Goal: Task Accomplishment & Management: Complete application form

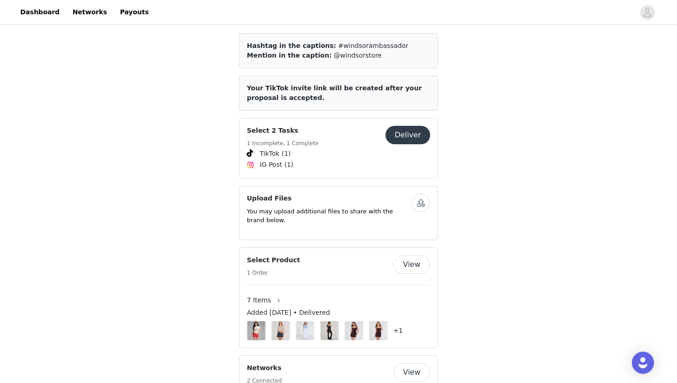
scroll to position [379, 0]
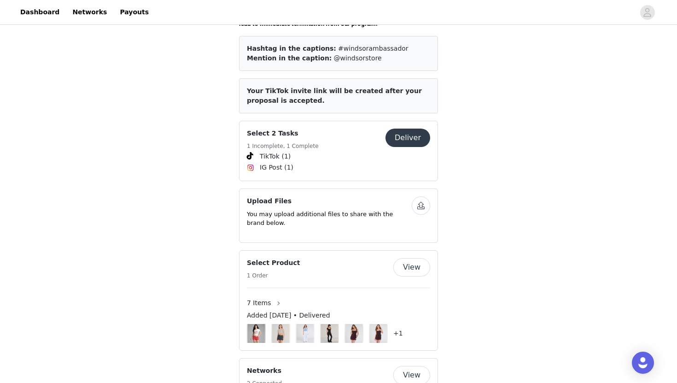
click at [406, 134] on button "Deliver" at bounding box center [407, 137] width 45 height 18
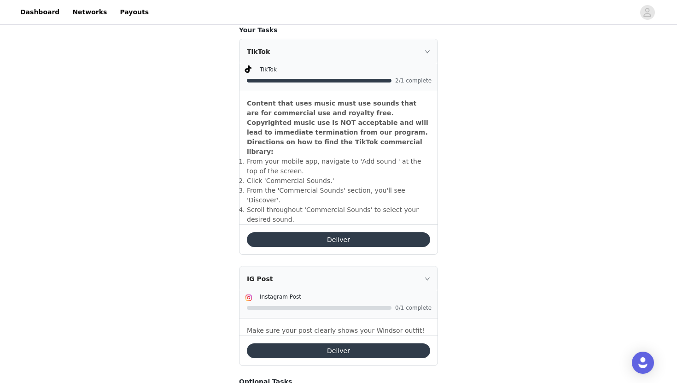
scroll to position [254, 0]
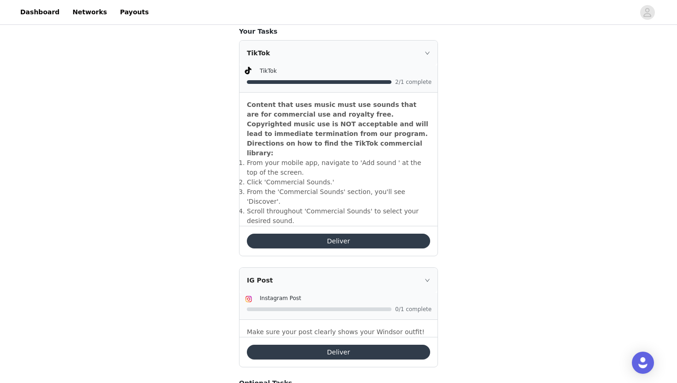
click at [354, 233] on button "Deliver" at bounding box center [338, 240] width 183 height 15
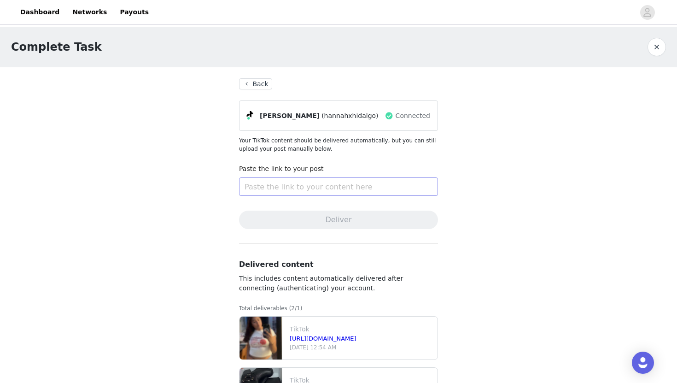
scroll to position [47, 0]
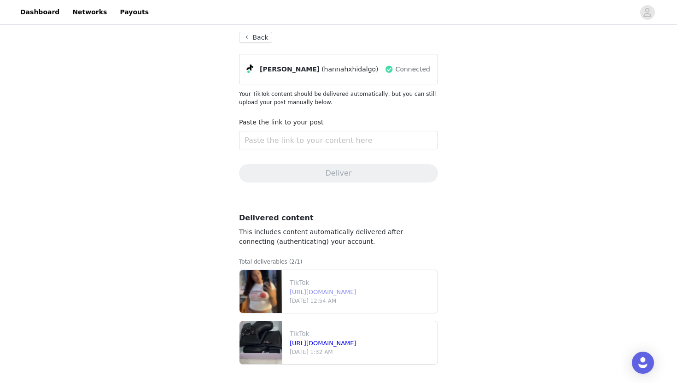
click at [332, 293] on link "[URL][DOMAIN_NAME]" at bounding box center [323, 291] width 67 height 7
click at [278, 139] on input "text" at bounding box center [338, 140] width 199 height 18
paste input "[URL][DOMAIN_NAME]"
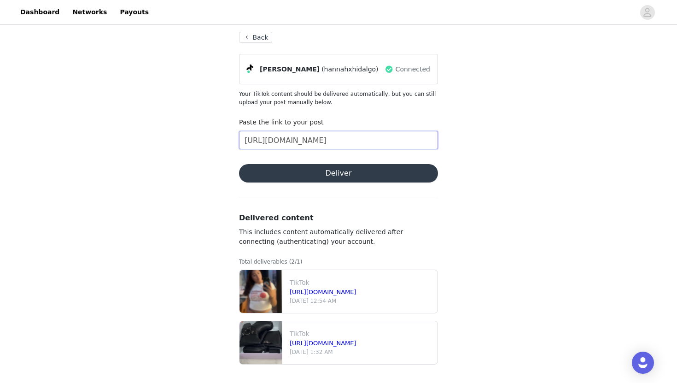
scroll to position [0, 311]
type input "[URL][DOMAIN_NAME]"
click at [294, 178] on button "Deliver" at bounding box center [338, 173] width 199 height 18
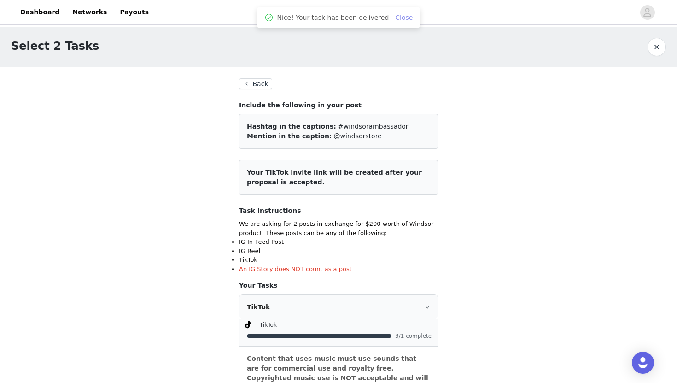
click at [397, 20] on link "Close" at bounding box center [403, 17] width 17 height 7
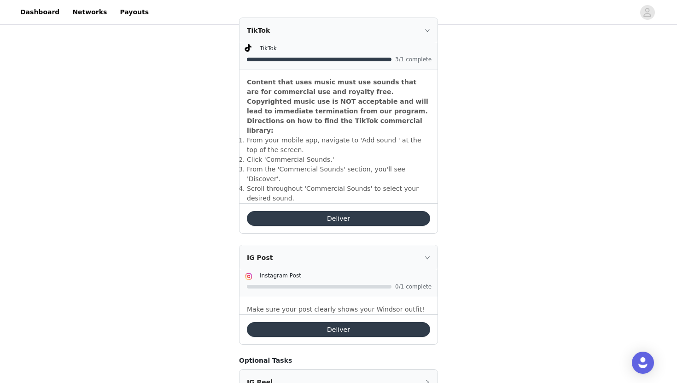
scroll to position [321, 0]
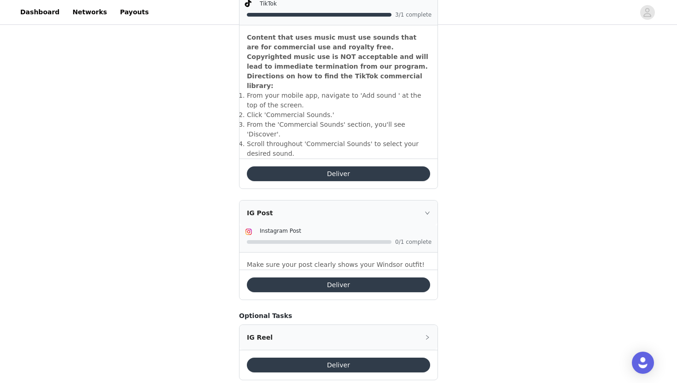
click at [428, 210] on icon "icon: right" at bounding box center [427, 213] width 6 height 6
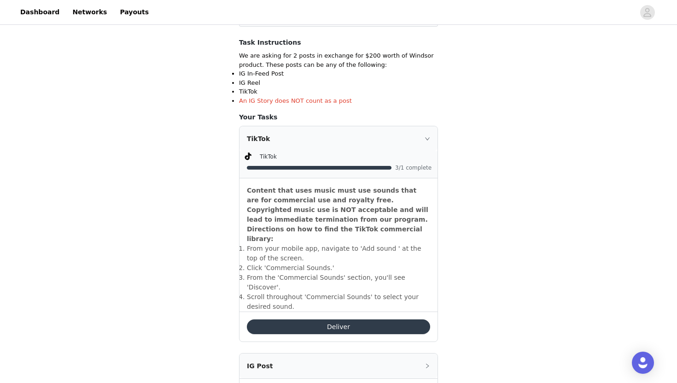
scroll to position [0, 0]
